Goal: Task Accomplishment & Management: Complete application form

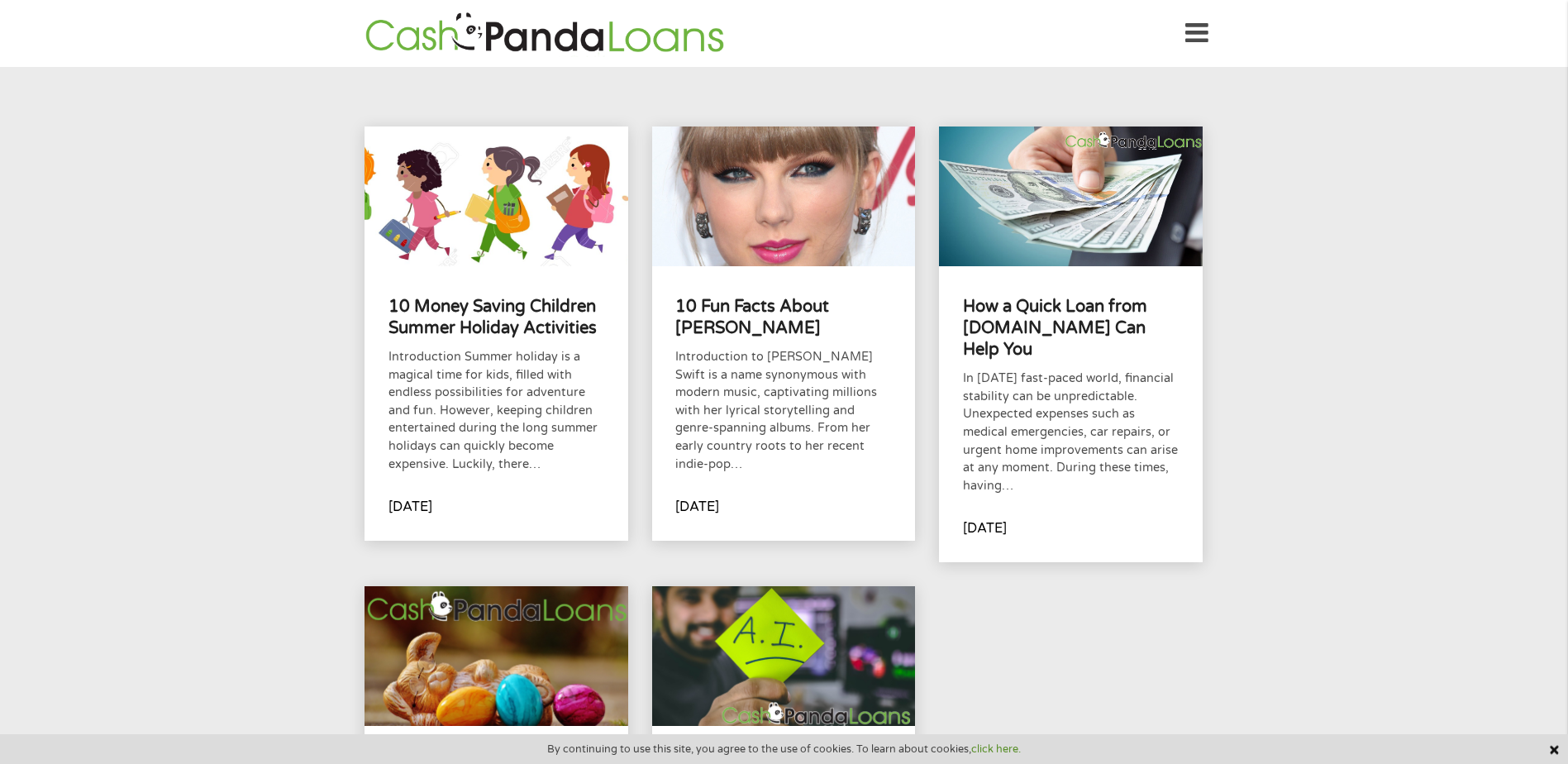
click at [1196, 44] on icon at bounding box center [1197, 33] width 23 height 40
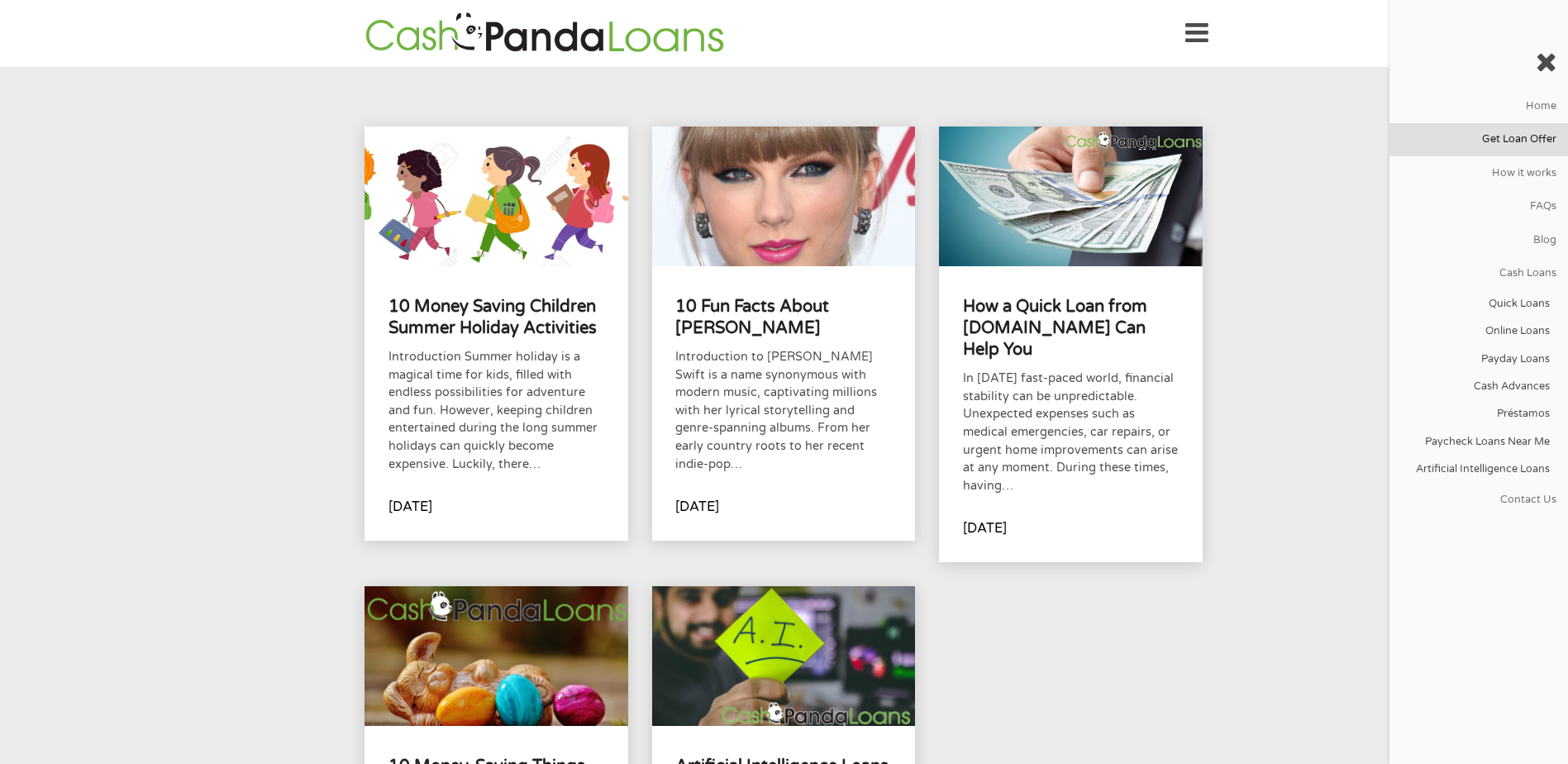
click at [1487, 142] on link "Get Loan Offer" at bounding box center [1479, 140] width 178 height 33
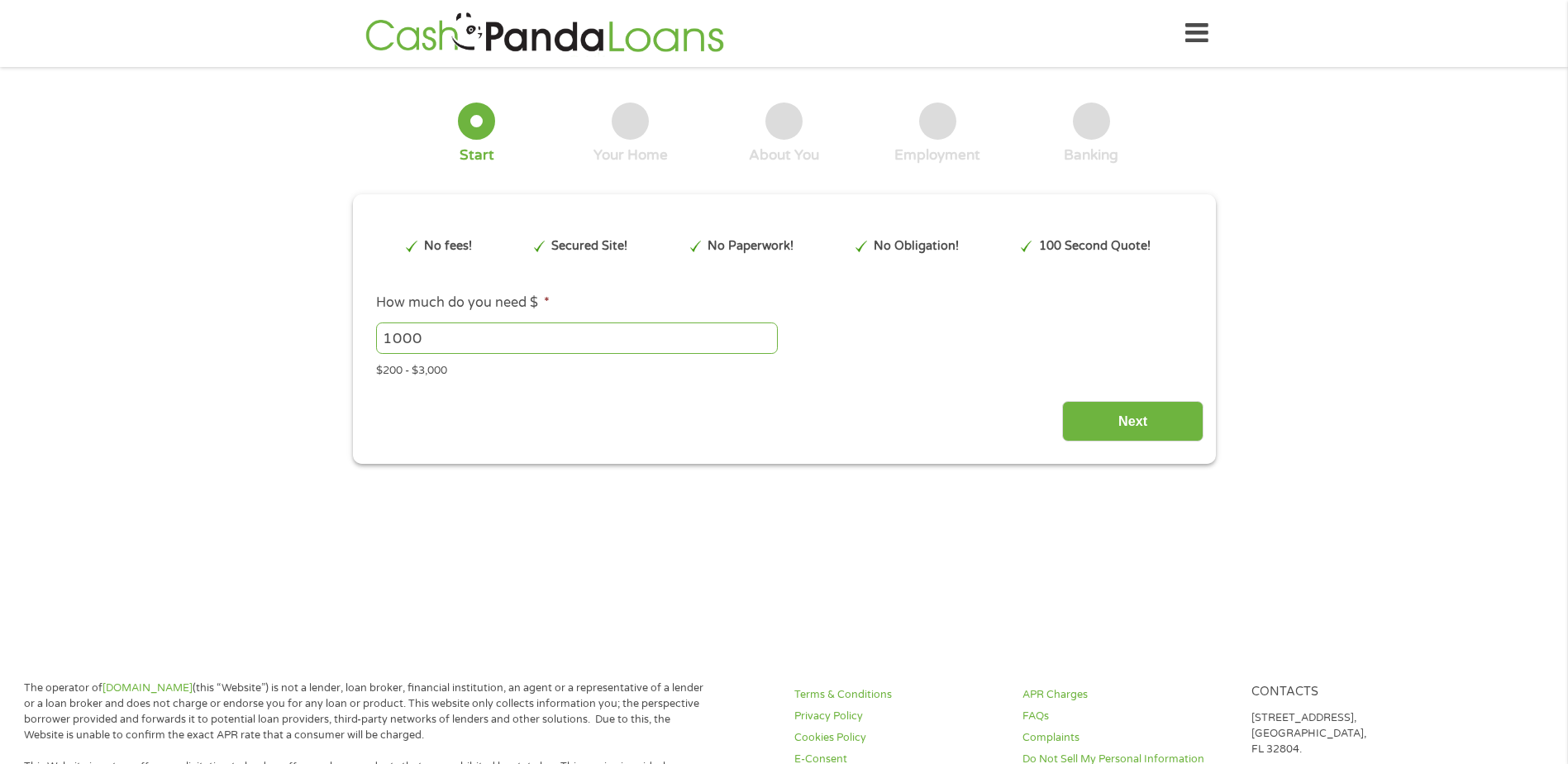
type input "CjwKCAjwxfjGBhAUEiwAKWPwDpgaFd5zfj3oX6BeSC8hx81UZaPmj7fsJ2HwrcCCzIs564a9olD-2Bo…"
click at [1145, 419] on input "Next" at bounding box center [1132, 421] width 141 height 40
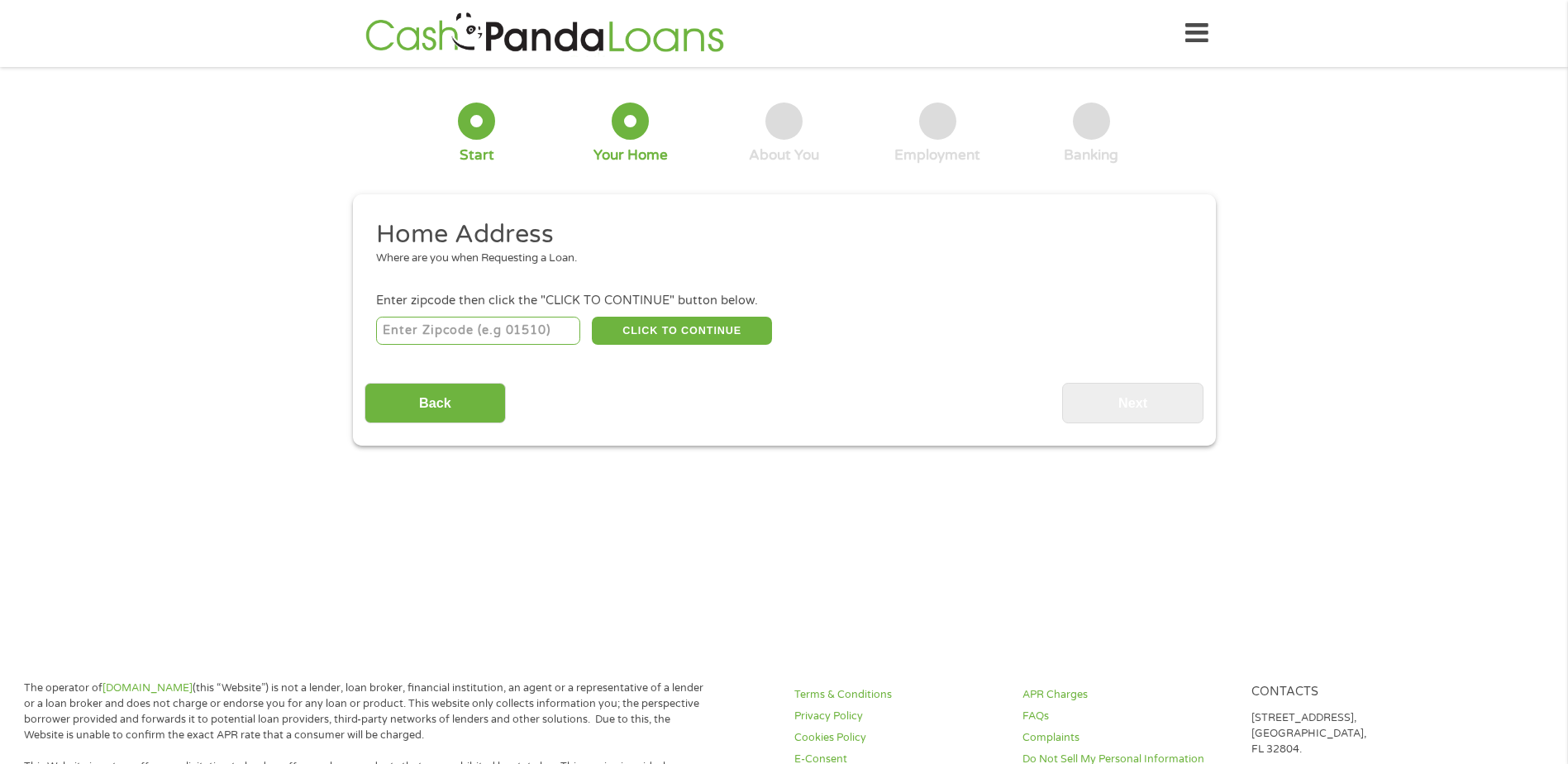
click at [506, 334] on input "number" at bounding box center [478, 330] width 204 height 28
type input "79705"
click at [694, 322] on button "CLICK TO CONTINUE" at bounding box center [682, 330] width 180 height 28
type input "79705"
type input "Midland"
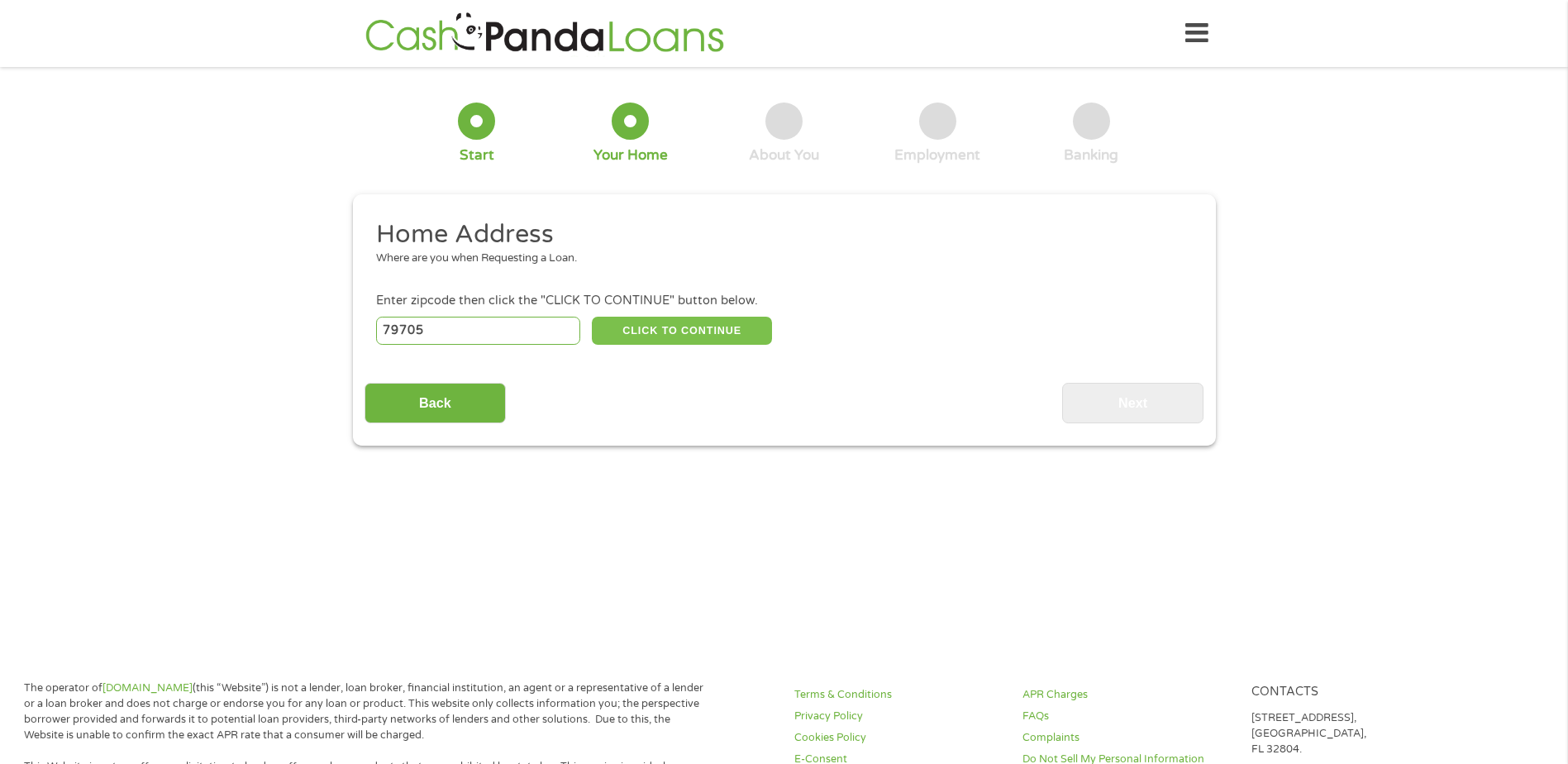
select select "Texas"
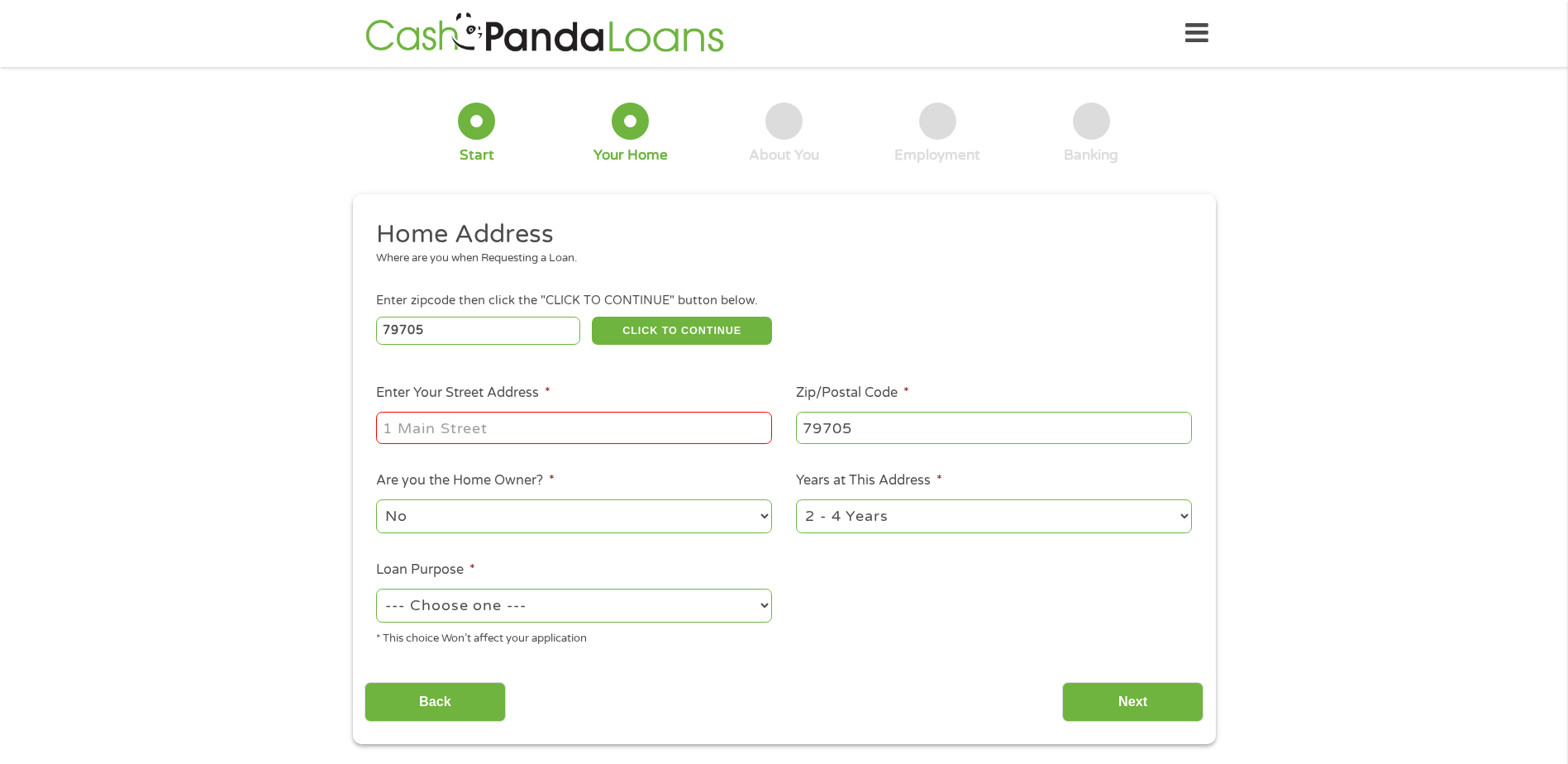
click at [432, 425] on input "Enter Your Street Address *" at bounding box center [574, 427] width 396 height 32
click at [547, 430] on input "110 Pavilion Pkwy" at bounding box center [574, 427] width 396 height 32
type input "110 Pavilion Pkwy Apt 721"
click at [485, 522] on select "No Yes" at bounding box center [574, 517] width 396 height 34
click at [376, 500] on select "No Yes" at bounding box center [574, 517] width 396 height 34
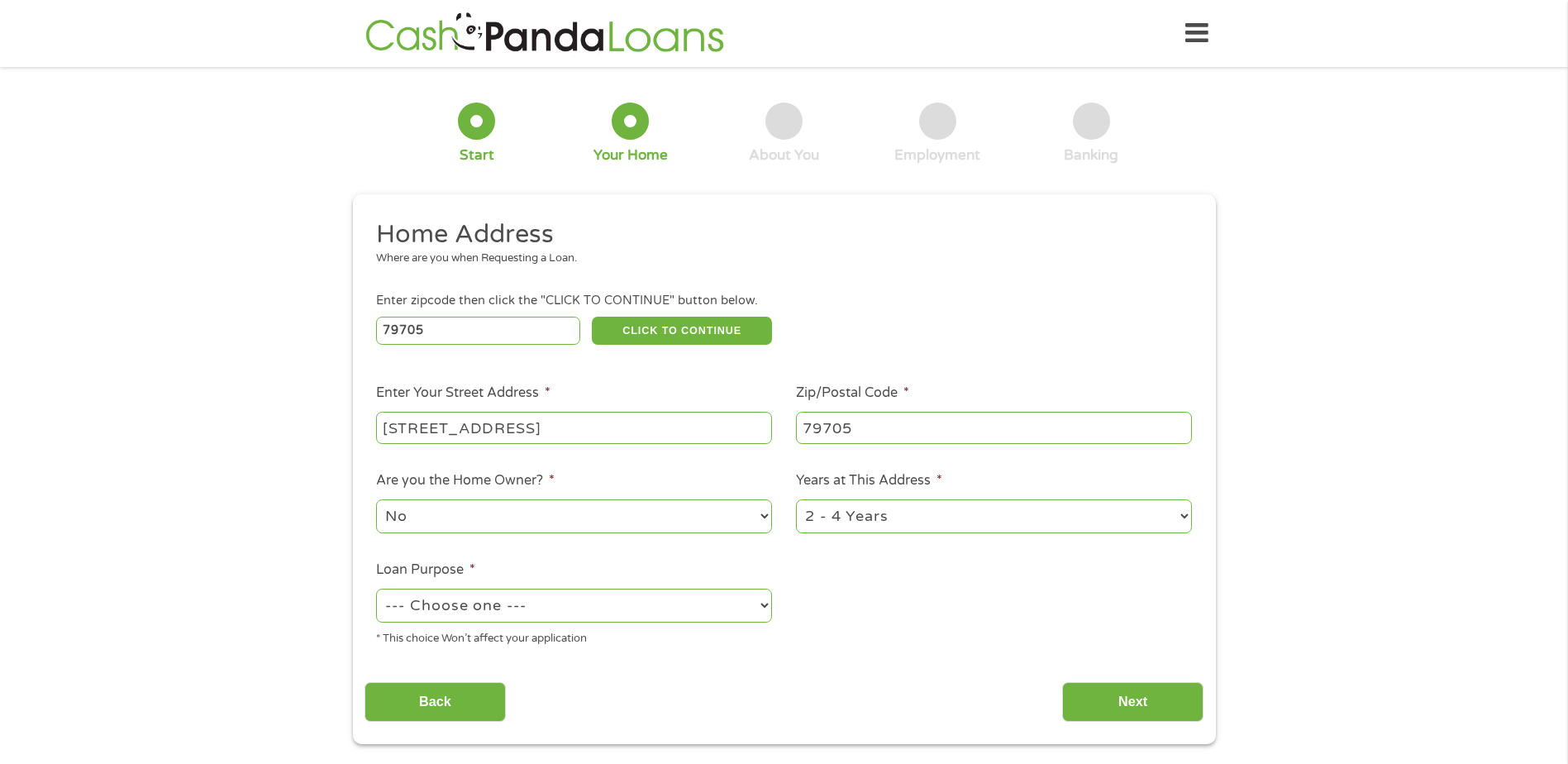
click at [504, 606] on select "--- Choose one --- Pay Bills Debt Consolidation Home Improvement Major Purchase…" at bounding box center [574, 606] width 396 height 34
select select "paybills"
click at [376, 589] on select "--- Choose one --- Pay Bills Debt Consolidation Home Improvement Major Purchase…" at bounding box center [574, 606] width 396 height 34
click at [1084, 691] on input "Next" at bounding box center [1132, 702] width 141 height 40
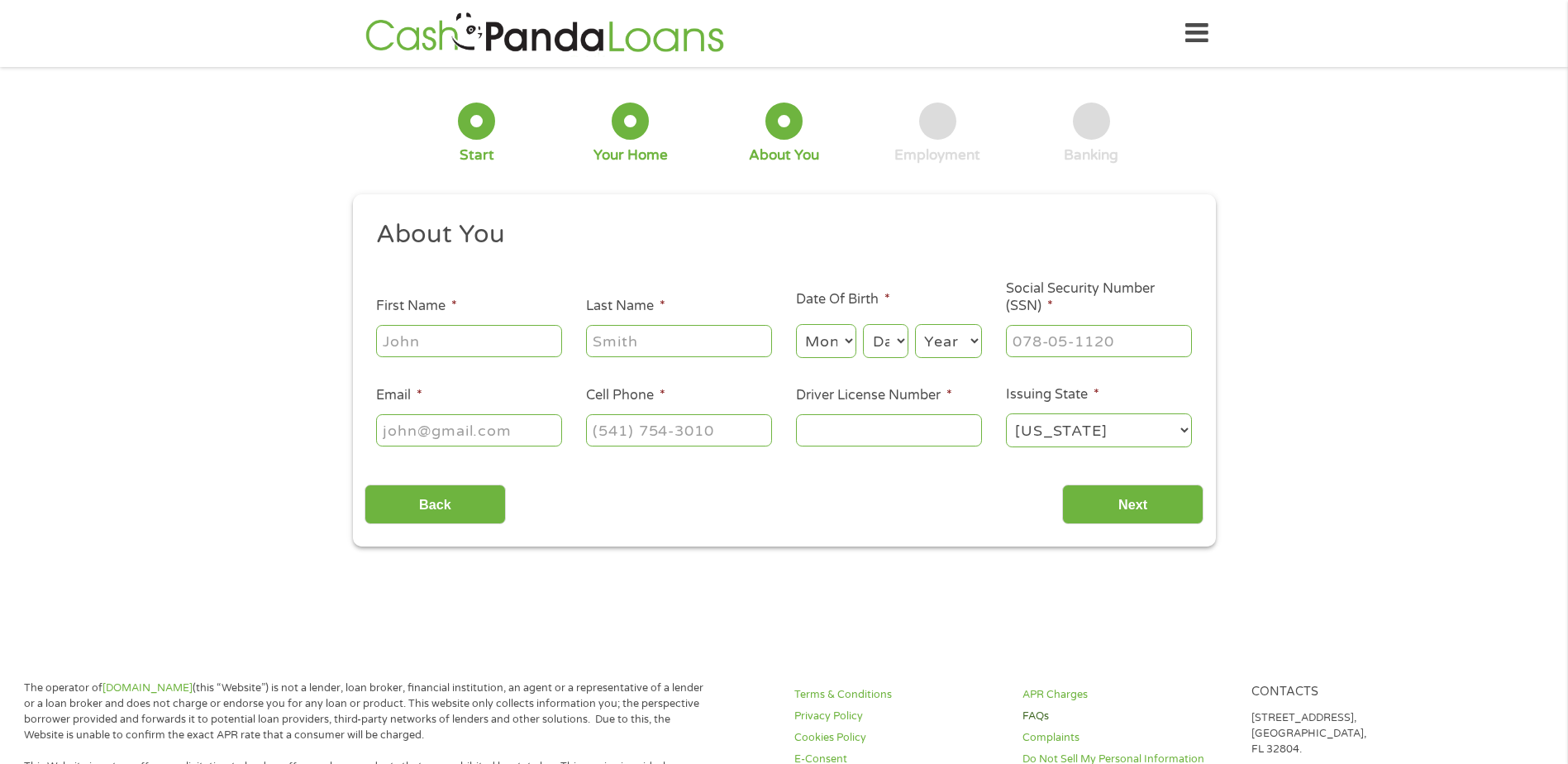
scroll to position [7, 7]
click at [429, 344] on input "First Name *" at bounding box center [469, 340] width 186 height 32
type input "Valari"
type input "Sisneros"
click at [834, 333] on select "Month 1 2 3 4 5 6 7 8 9 10 11 12" at bounding box center [826, 341] width 60 height 34
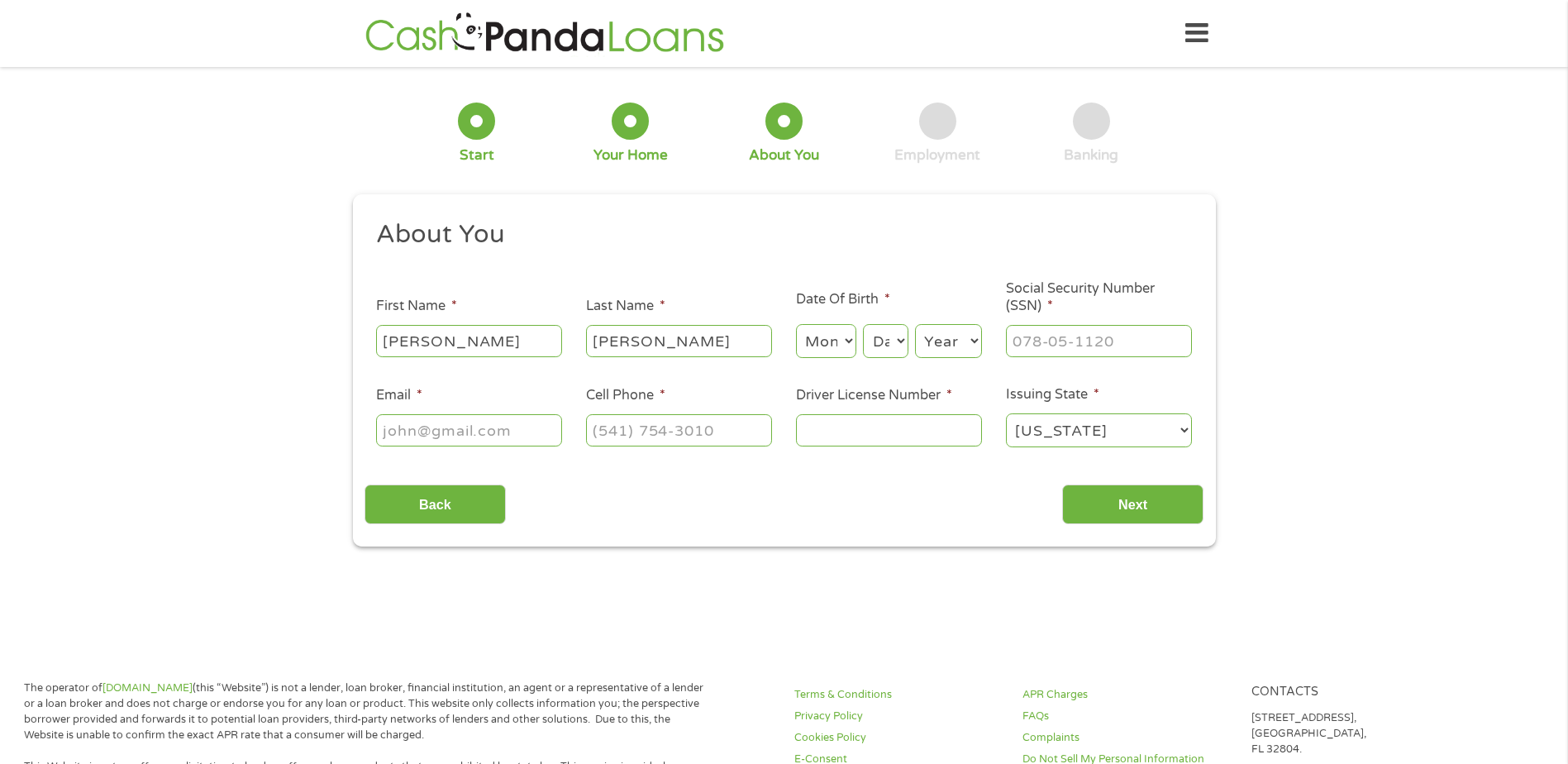
select select "7"
click at [796, 324] on select "Month 1 2 3 4 5 6 7 8 9 10 11 12" at bounding box center [826, 341] width 60 height 34
click at [898, 345] on select "Day 1 2 3 4 5 6 7 8 9 10 11 12 13 14 15 16 17 18 19 20 21 22 23 24 25 26 27 28 …" at bounding box center [886, 341] width 45 height 34
select select "23"
click at [863, 324] on select "Day 1 2 3 4 5 6 7 8 9 10 11 12 13 14 15 16 17 18 19 20 21 22 23 24 25 26 27 28 …" at bounding box center [886, 341] width 45 height 34
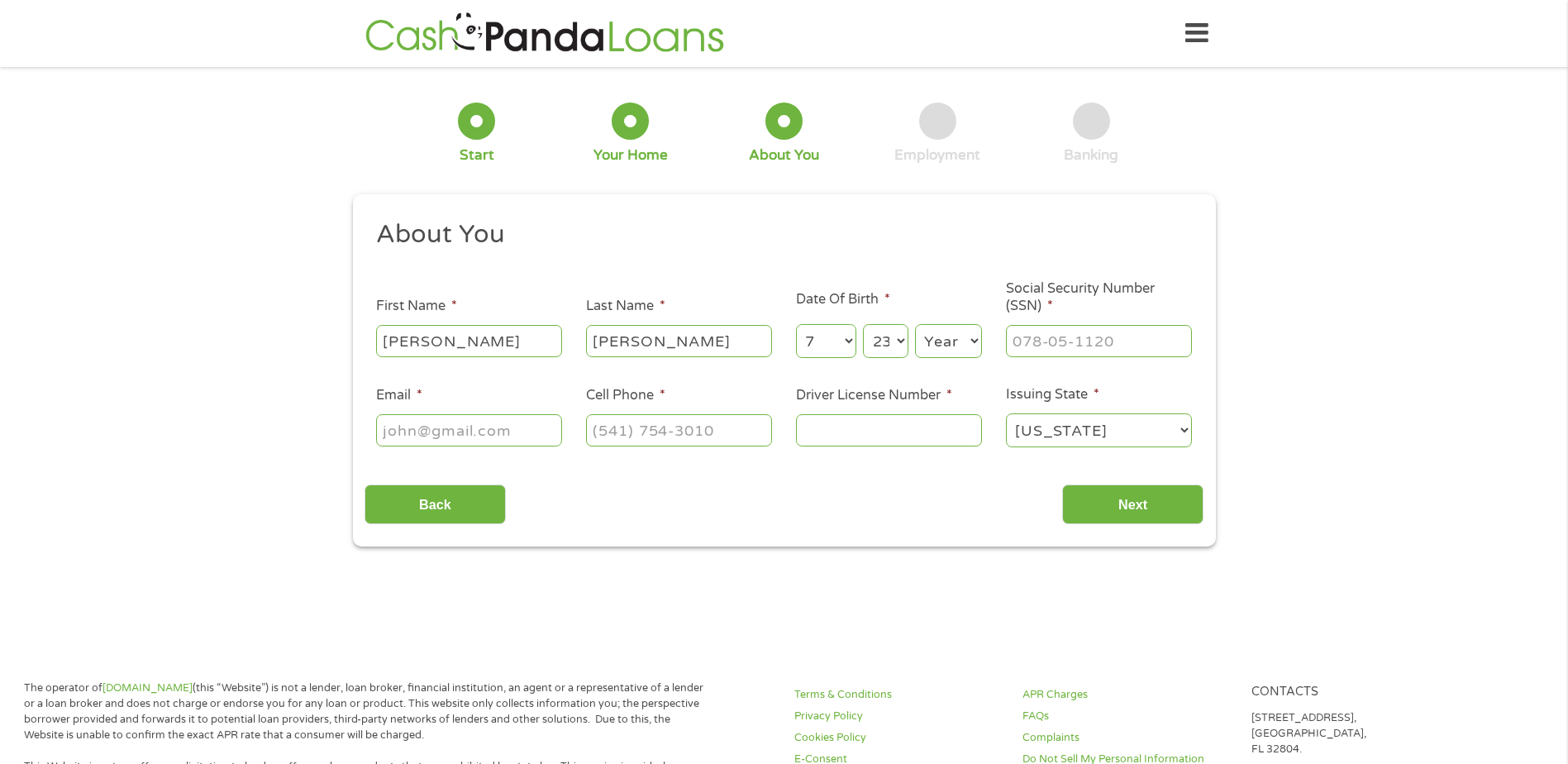
click at [943, 331] on select "Year 2007 2006 2005 2004 2003 2002 2001 2000 1999 1998 1997 1996 1995 1994 1993…" at bounding box center [949, 341] width 67 height 34
select select "1993"
click at [916, 324] on select "Year 2007 2006 2005 2004 2003 2002 2001 2000 1999 1998 1997 1996 1995 1994 1993…" at bounding box center [949, 341] width 67 height 34
click at [1060, 342] on input "___-__-____" at bounding box center [1099, 340] width 186 height 32
type input "629-38-4928"
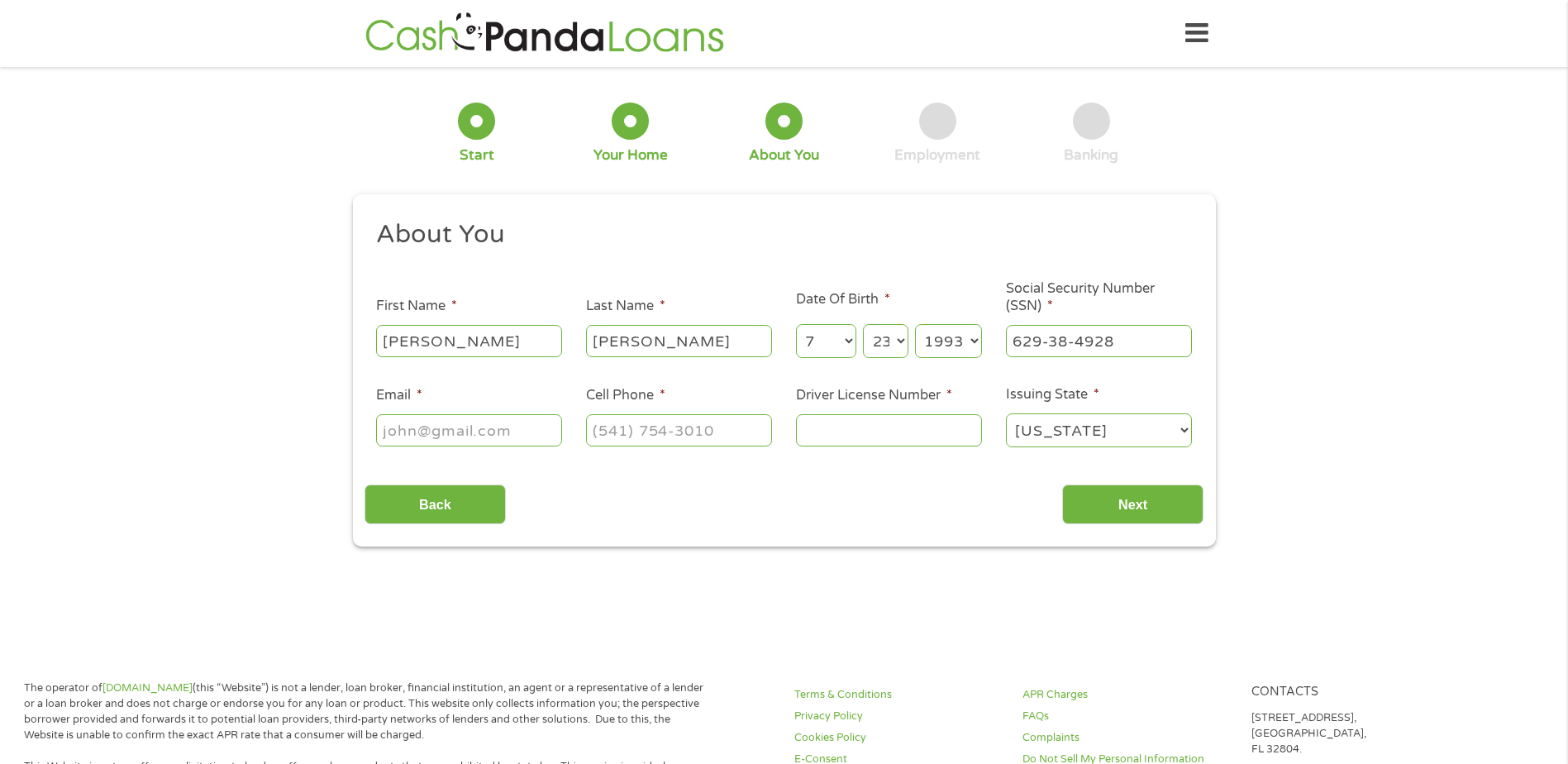
click at [406, 440] on input "Email *" at bounding box center [469, 430] width 186 height 32
type input "sisnerosvalari@yahoo.com"
type input "(432) 235-2478"
click at [880, 430] on input "Driver License Number *" at bounding box center [889, 430] width 186 height 32
type input "37987906"
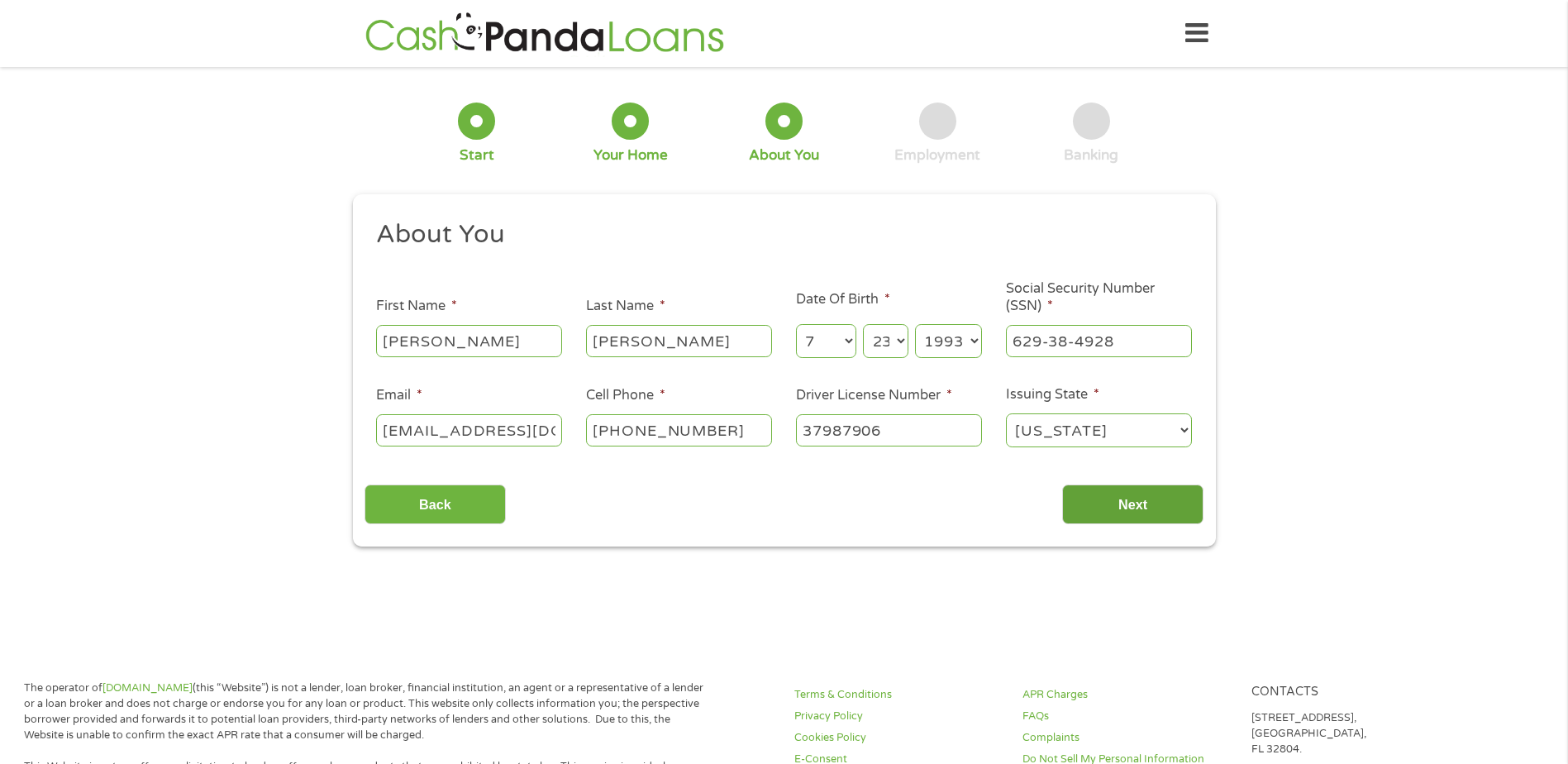
click at [1179, 507] on input "Next" at bounding box center [1132, 504] width 141 height 40
click at [1118, 504] on input "Next" at bounding box center [1132, 504] width 141 height 40
click at [1153, 497] on input "Next" at bounding box center [1132, 504] width 141 height 40
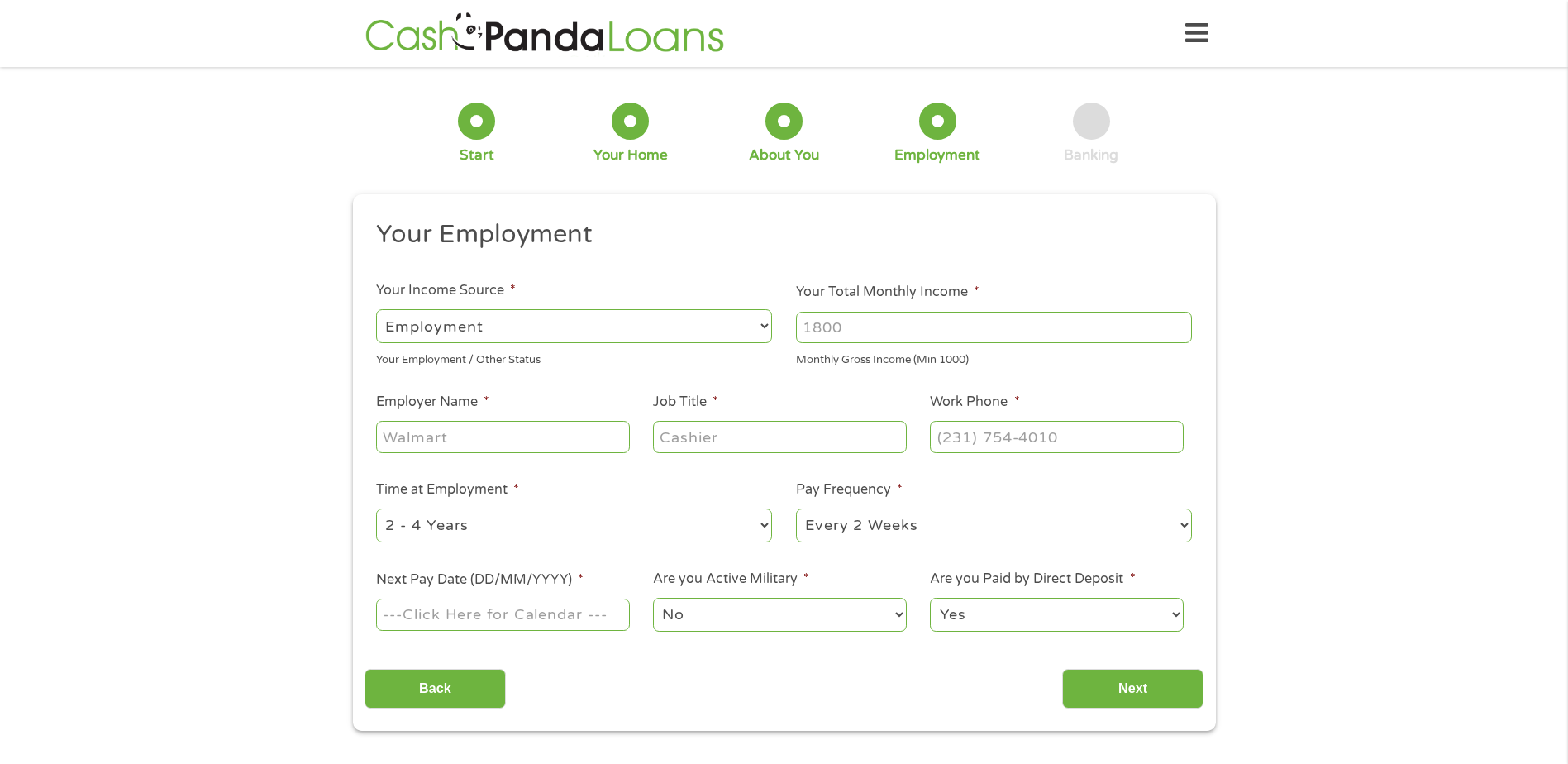
click at [514, 322] on select "--- Choose one --- Employment Self Employed Benefits" at bounding box center [574, 327] width 396 height 34
click at [886, 328] on input "Your Total Monthly Income *" at bounding box center [994, 328] width 396 height 32
type input "4200"
type input "Waste Connections"
type input "R"
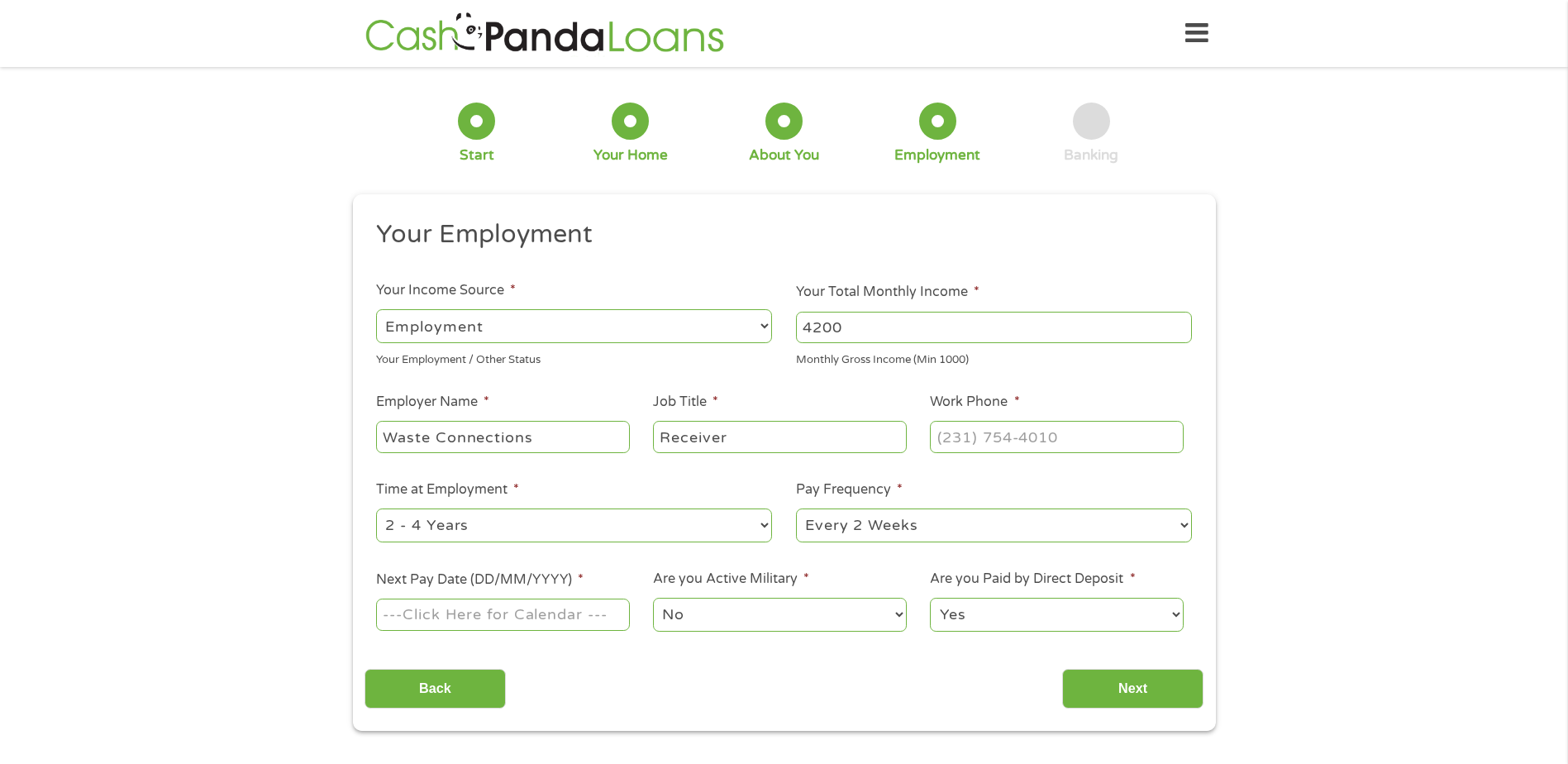
type input "Receiver"
type input "(432) 237-0497"
click at [521, 522] on select "--- Choose one --- 1 Year or less 1 - 2 Years 2 - 4 Years Over 4 Years" at bounding box center [574, 526] width 396 height 34
select select "60months"
click at [376, 508] on select "--- Choose one --- 1 Year or less 1 - 2 Years 2 - 4 Years Over 4 Years" at bounding box center [574, 526] width 396 height 34
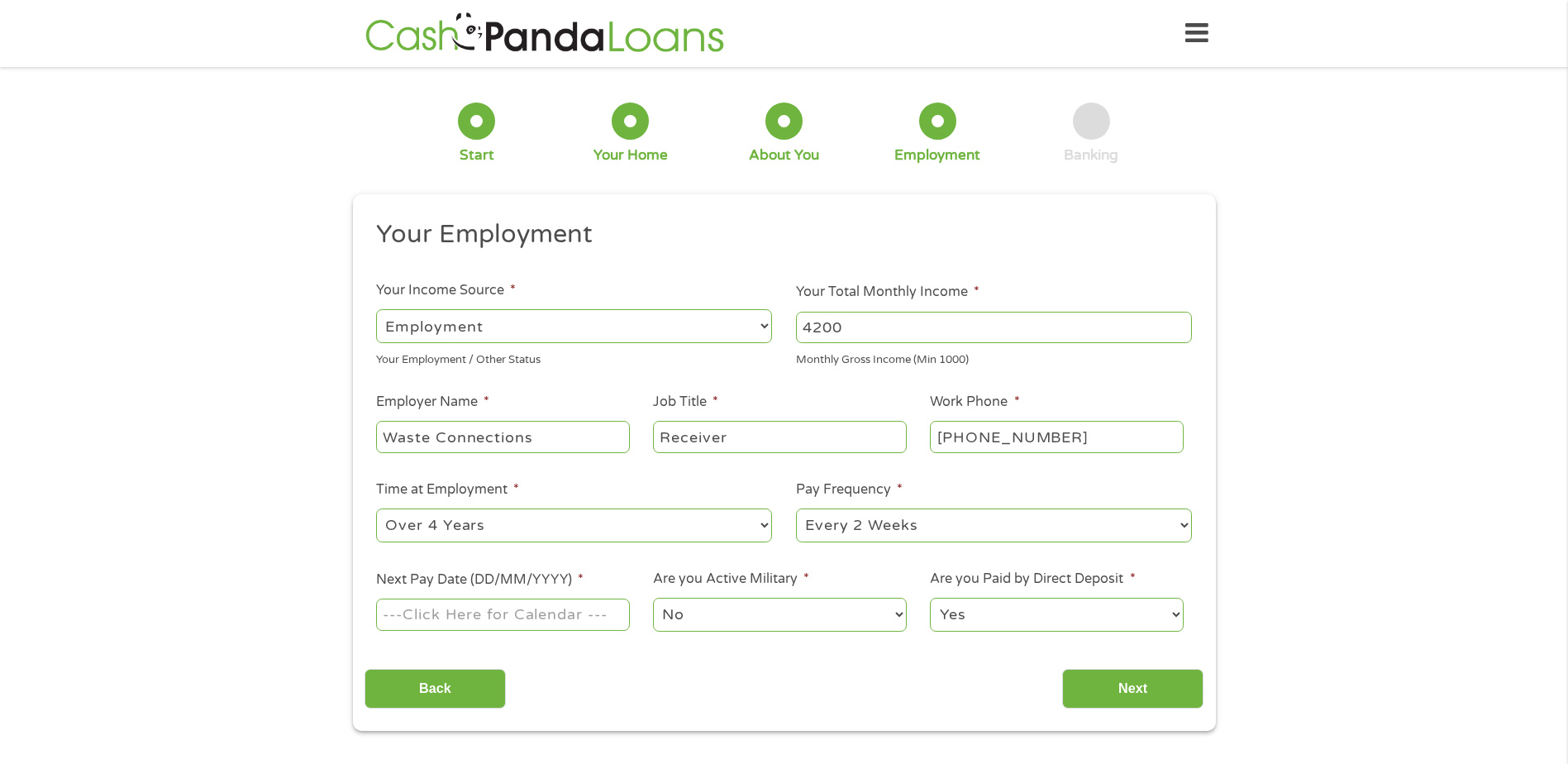
click at [862, 528] on select "--- Choose one --- Every 2 Weeks Every Week Monthly Semi-Monthly" at bounding box center [994, 526] width 396 height 34
click at [796, 508] on select "--- Choose one --- Every 2 Weeks Every Week Monthly Semi-Monthly" at bounding box center [994, 526] width 396 height 34
click at [428, 619] on input "Next Pay Date (DD/MM/YYYY) *" at bounding box center [502, 614] width 253 height 32
type input "10/10/2025"
click at [728, 618] on select "No Yes" at bounding box center [779, 615] width 253 height 34
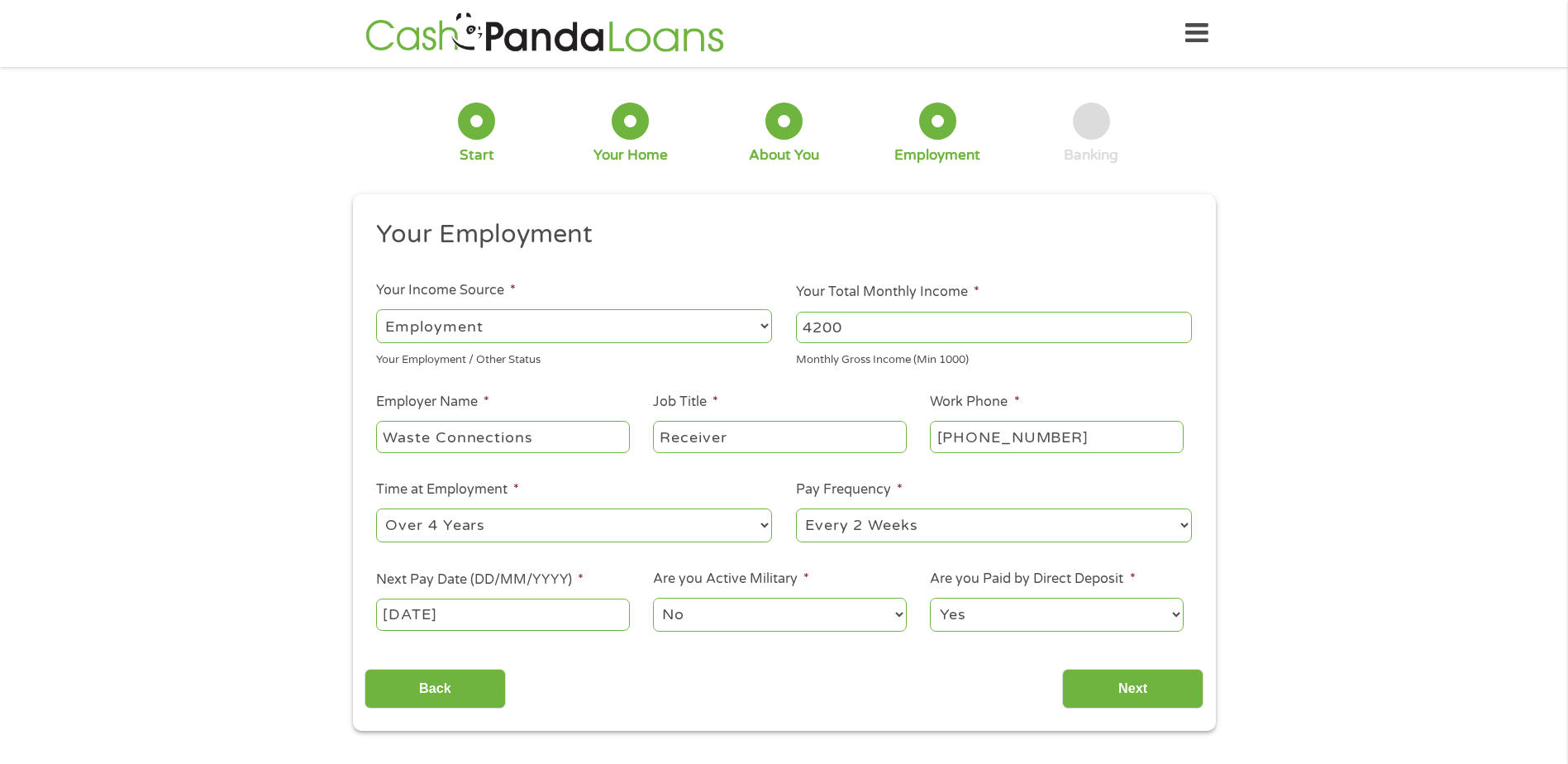
click at [1008, 612] on select "Yes No" at bounding box center [1056, 615] width 253 height 34
click at [930, 598] on select "Yes No" at bounding box center [1056, 615] width 253 height 34
click at [1151, 707] on input "Next" at bounding box center [1132, 689] width 141 height 40
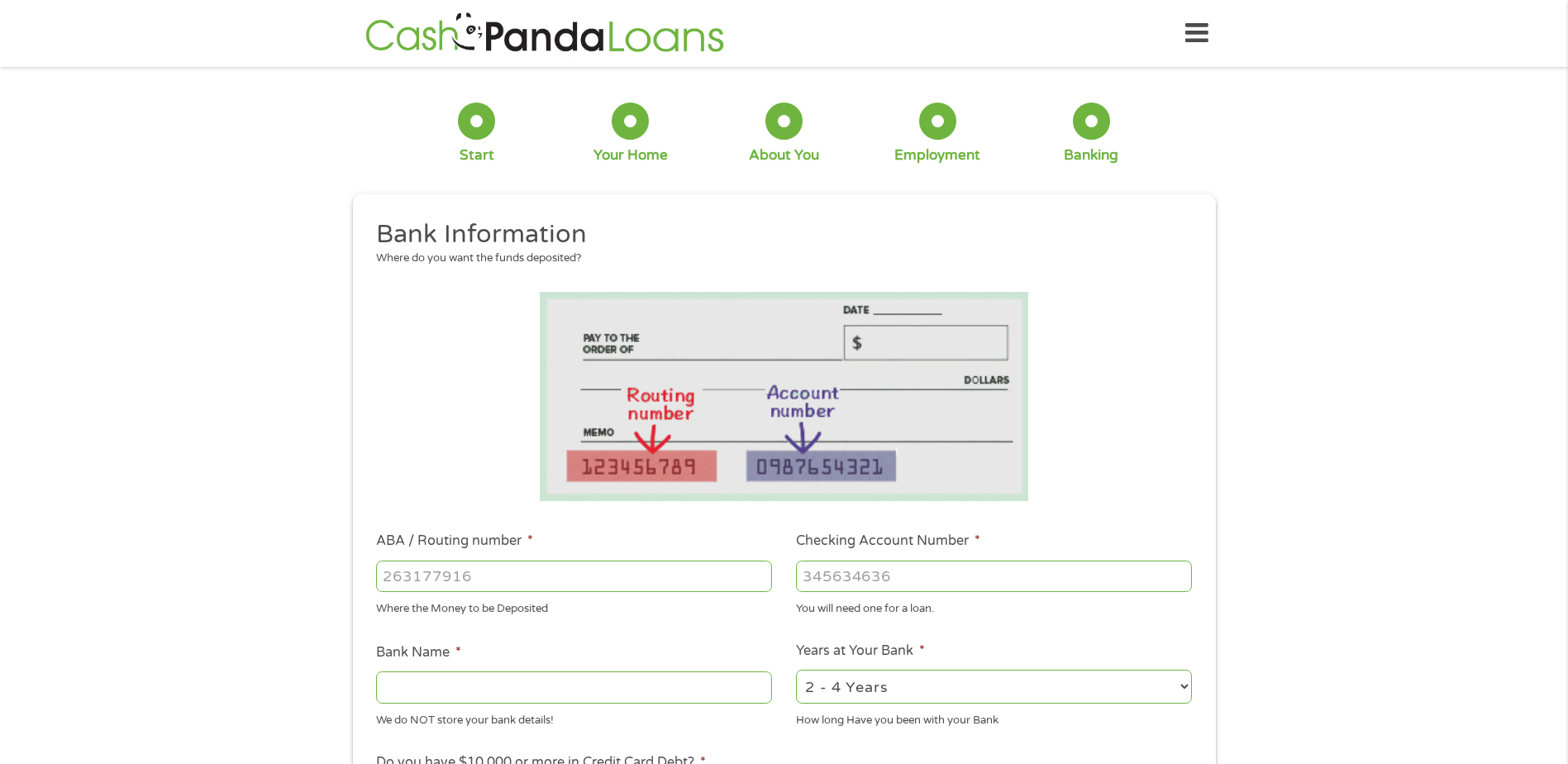
click at [460, 575] on input "ABA / Routing number *" at bounding box center [574, 576] width 396 height 32
type input "316386434"
type input "MY COMMUNITY FEDERAL CR UN"
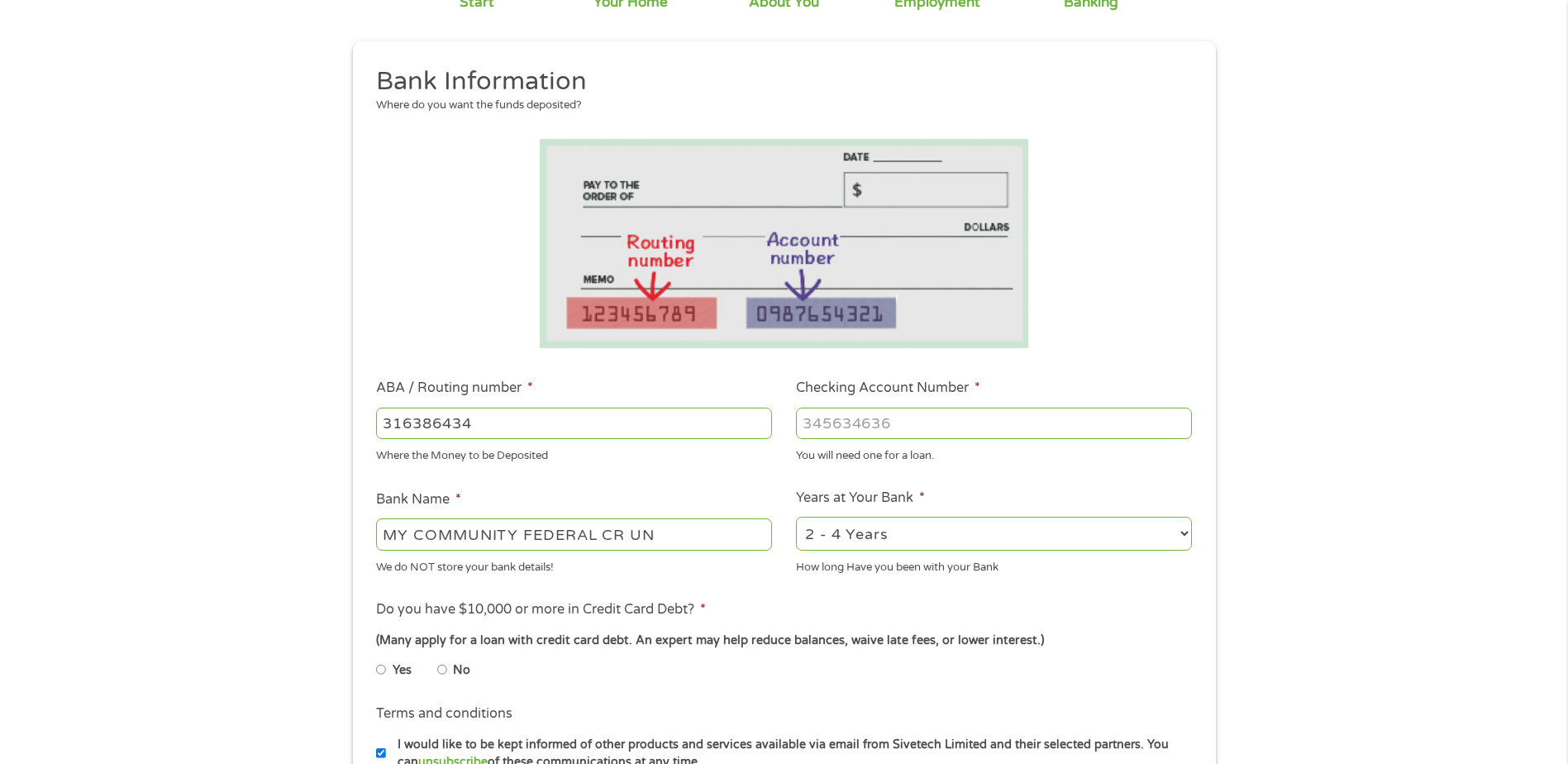
scroll to position [165, 0]
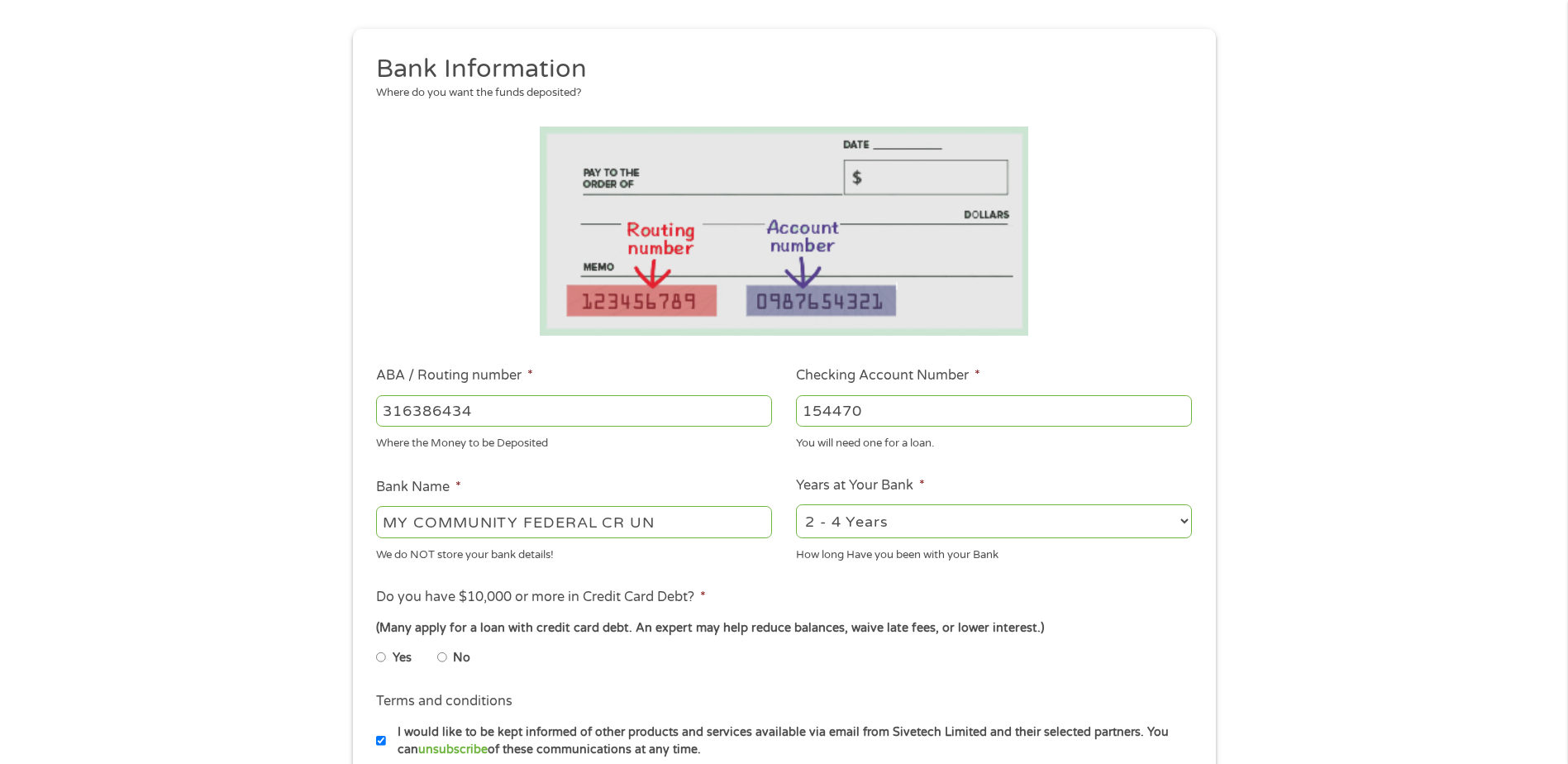
type input "154470"
click at [879, 539] on div "2 - 4 Years 6 - 12 Months 1 - 2 Years Over 4 Years" at bounding box center [994, 521] width 396 height 39
click at [881, 528] on select "2 - 4 Years 6 - 12 Months 1 - 2 Years Over 4 Years" at bounding box center [994, 521] width 396 height 34
select select "60months"
click at [796, 504] on select "2 - 4 Years 6 - 12 Months 1 - 2 Years Over 4 Years" at bounding box center [994, 521] width 396 height 34
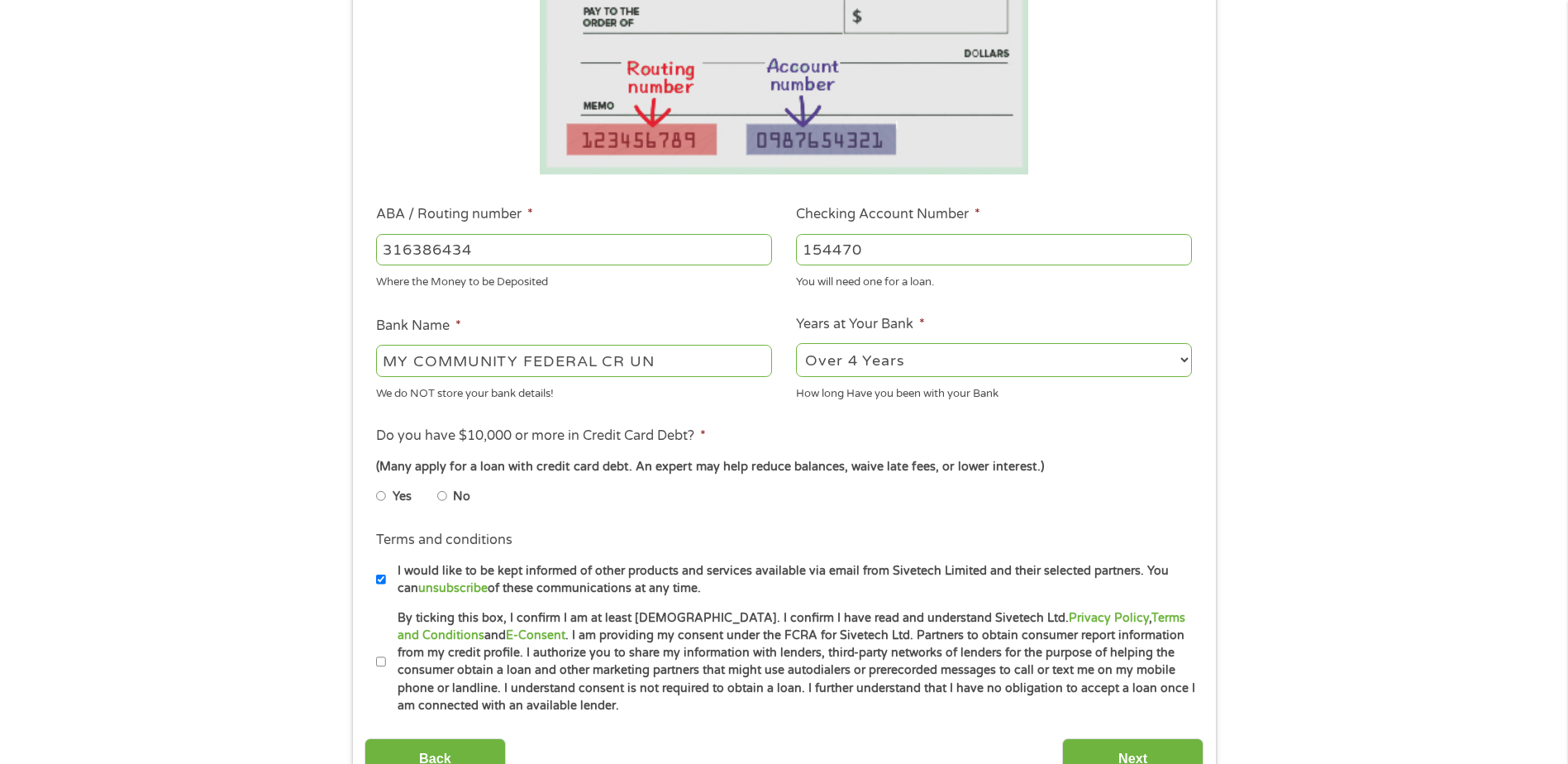
scroll to position [331, 0]
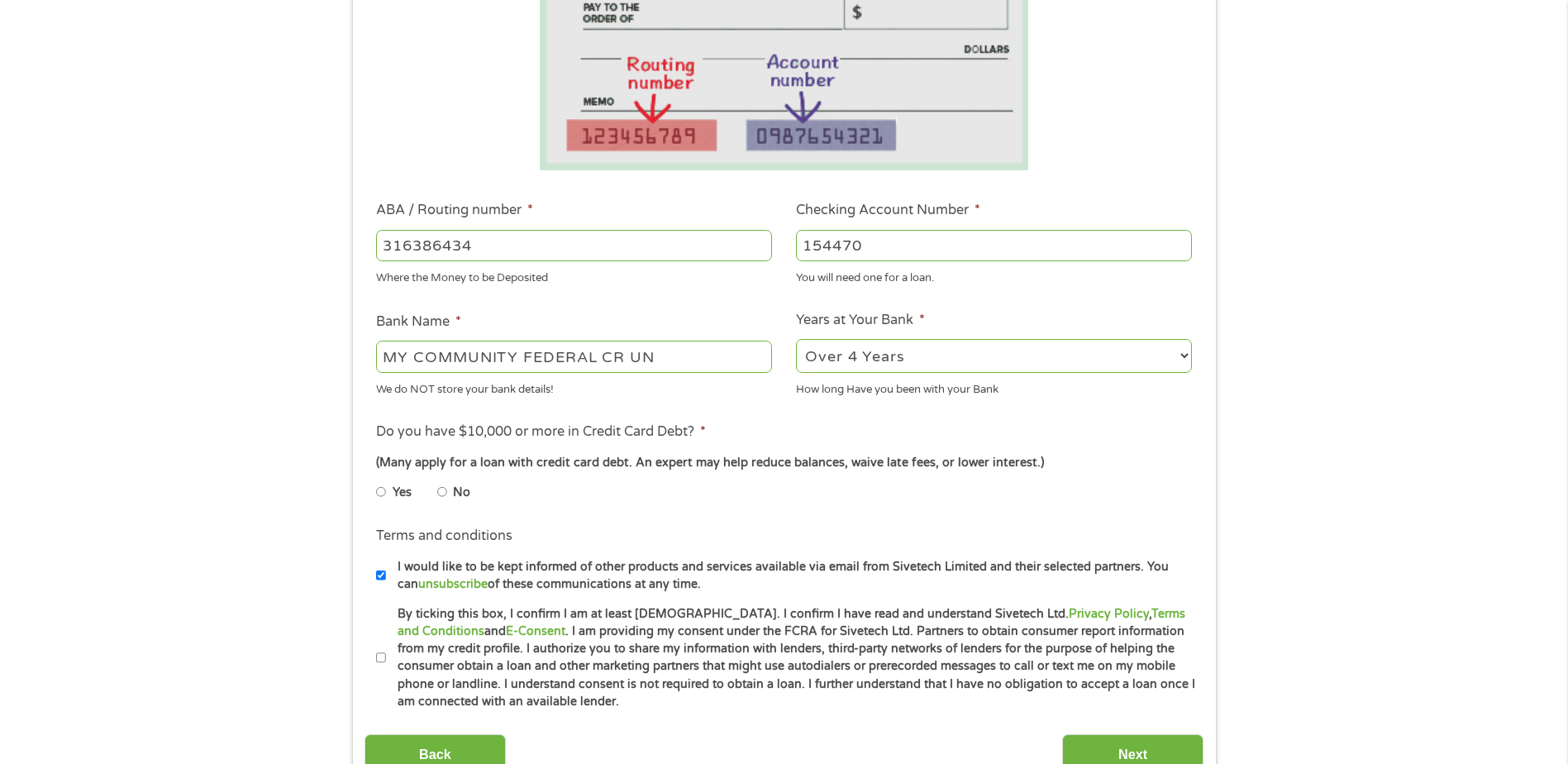
click at [446, 490] on input "No" at bounding box center [442, 491] width 10 height 27
radio input "true"
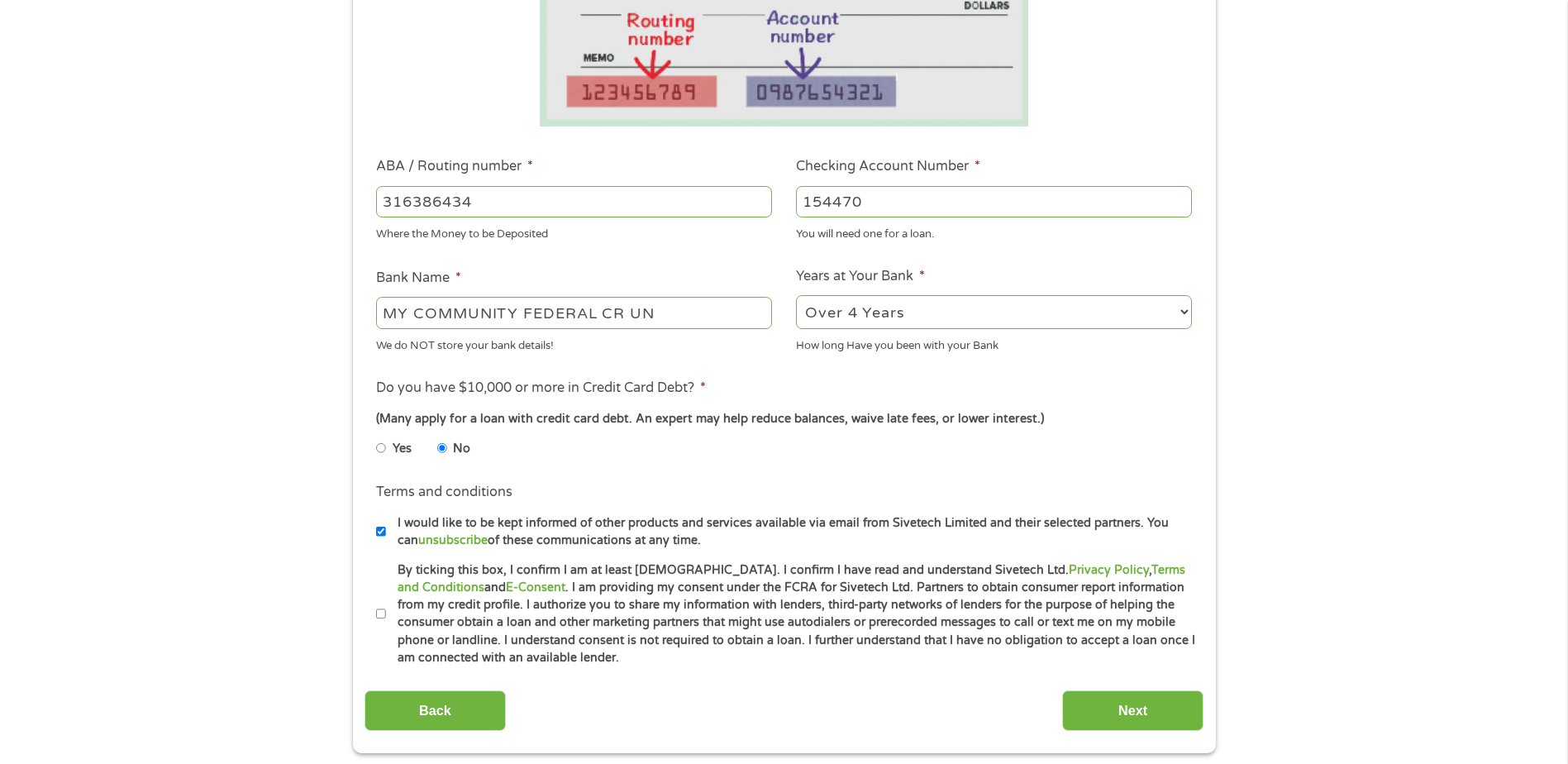
scroll to position [413, 0]
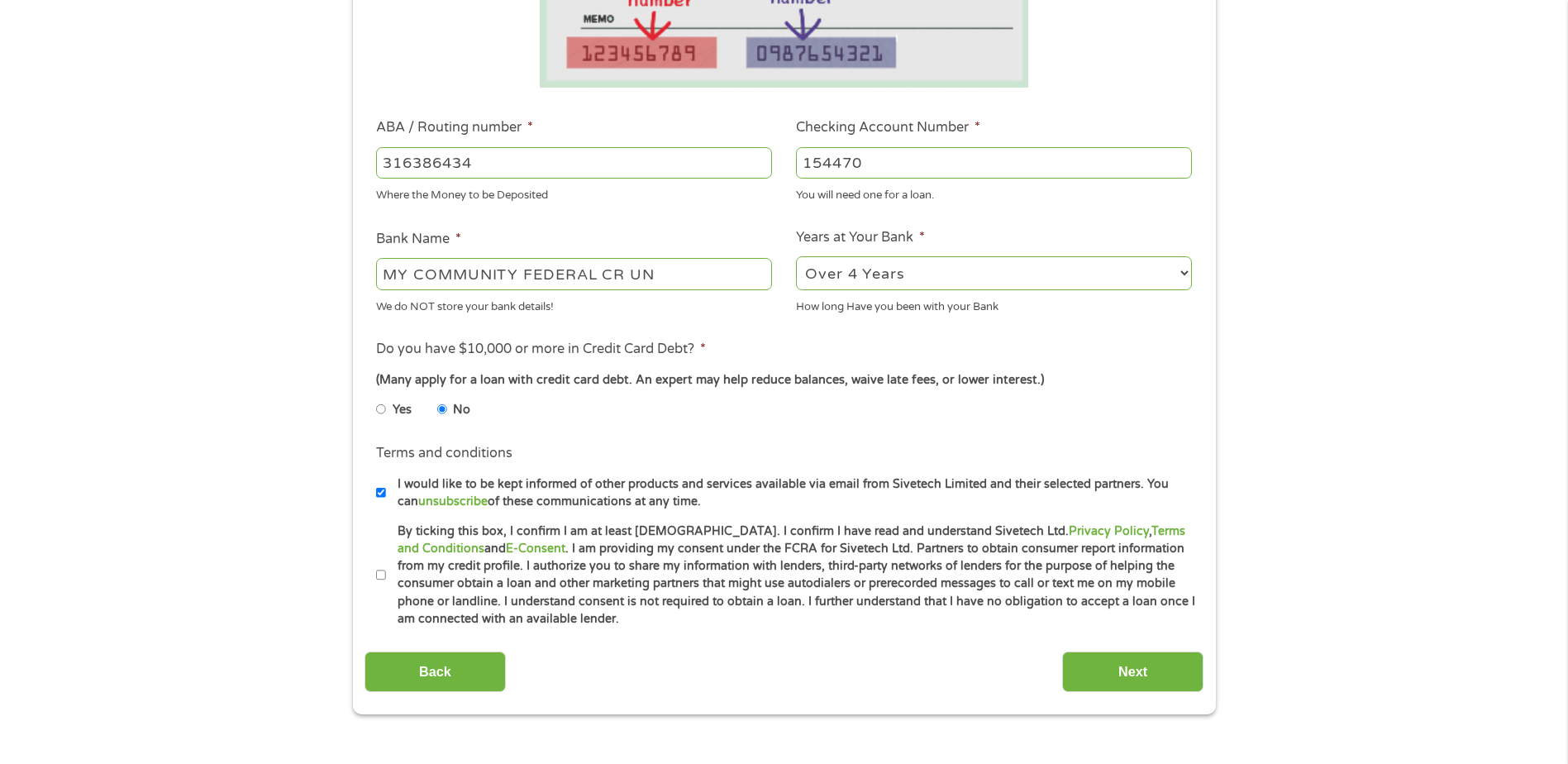
click at [384, 569] on input "By ticking this box, I confirm I am at least 18 years old. I confirm I have rea…" at bounding box center [381, 575] width 10 height 27
checkbox input "true"
click at [1148, 672] on input "Next" at bounding box center [1132, 671] width 141 height 40
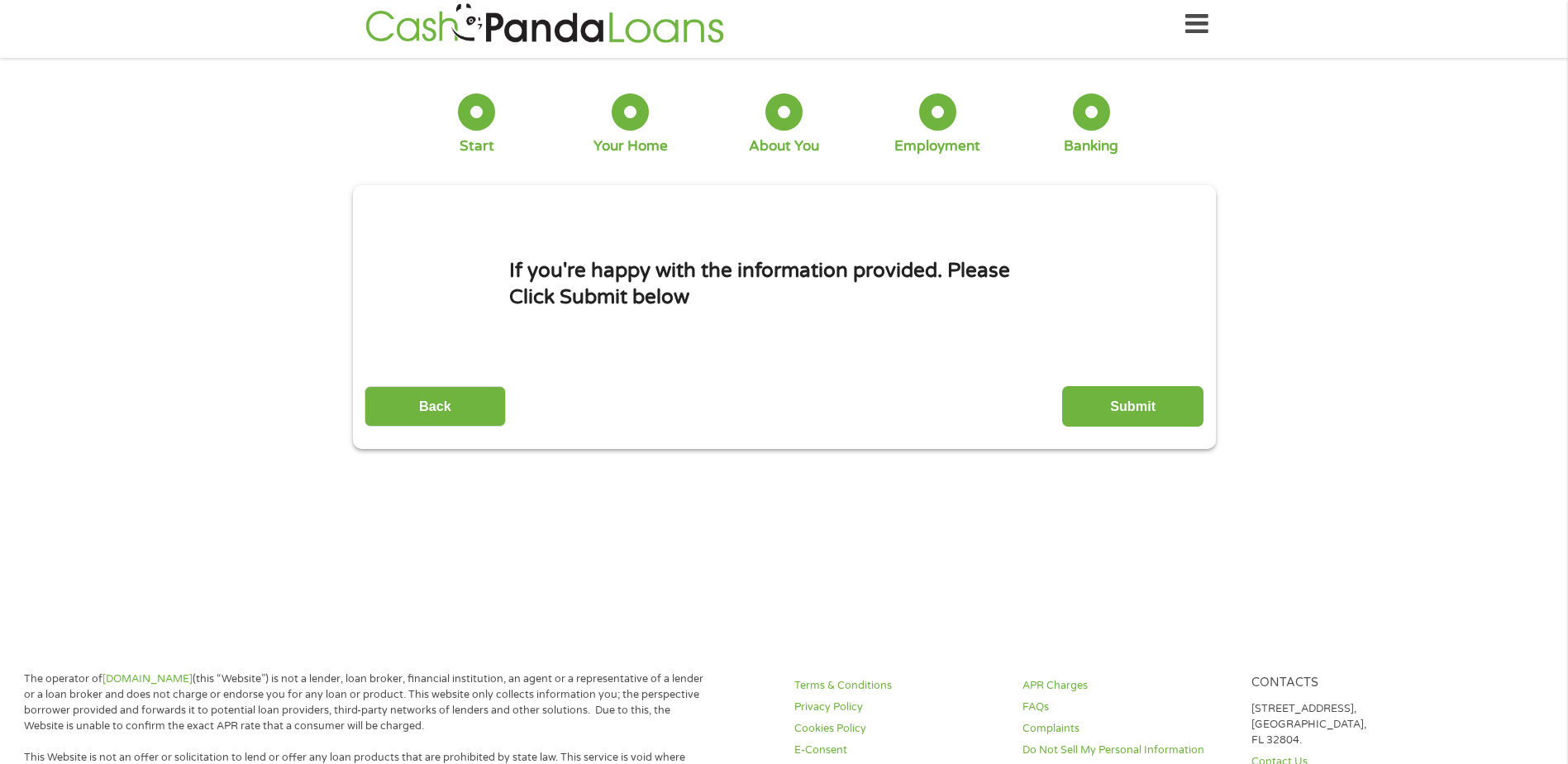
scroll to position [0, 0]
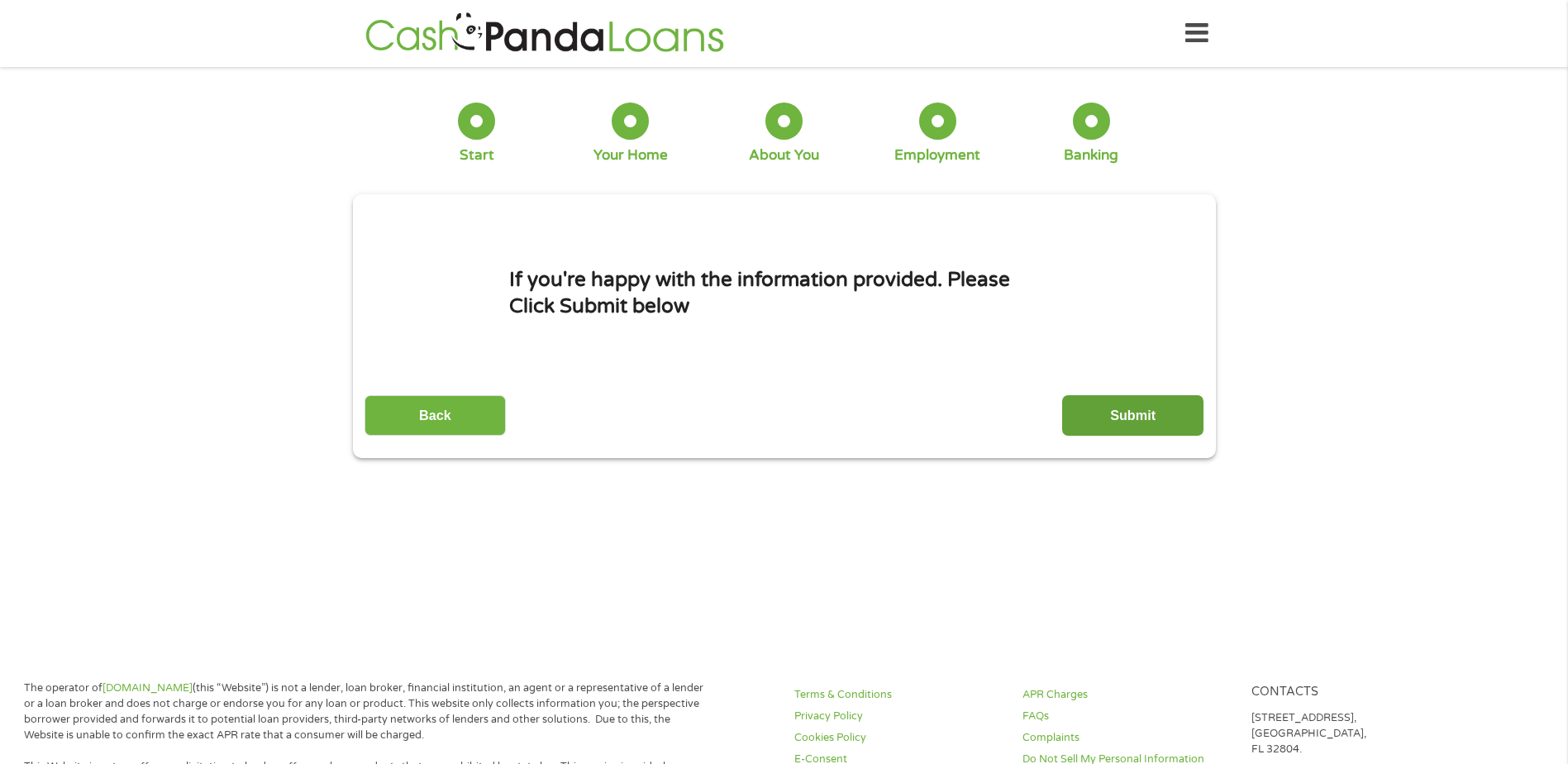
click at [1170, 414] on input "Submit" at bounding box center [1132, 415] width 141 height 40
